Goal: Information Seeking & Learning: Check status

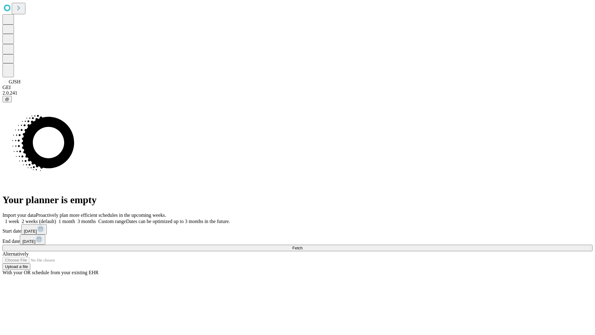
click at [303, 246] on span "Fetch" at bounding box center [297, 248] width 10 height 5
